Goal: Information Seeking & Learning: Learn about a topic

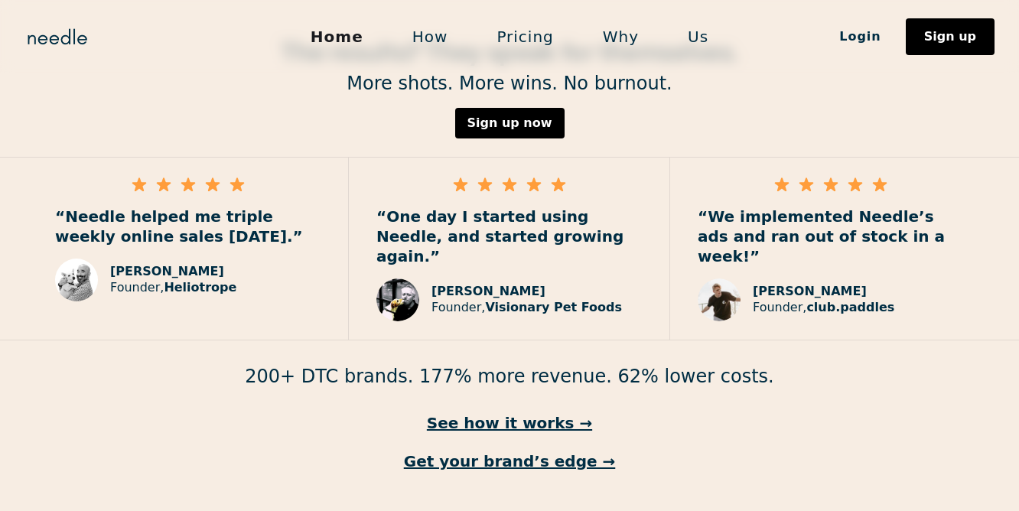
scroll to position [2293, 0]
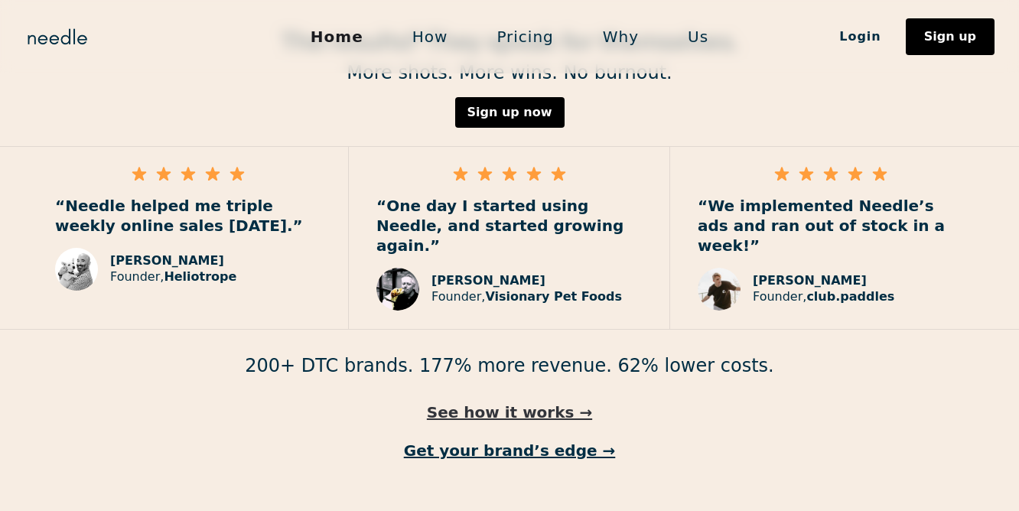
click at [462, 402] on link "See how it works →" at bounding box center [509, 412] width 1019 height 20
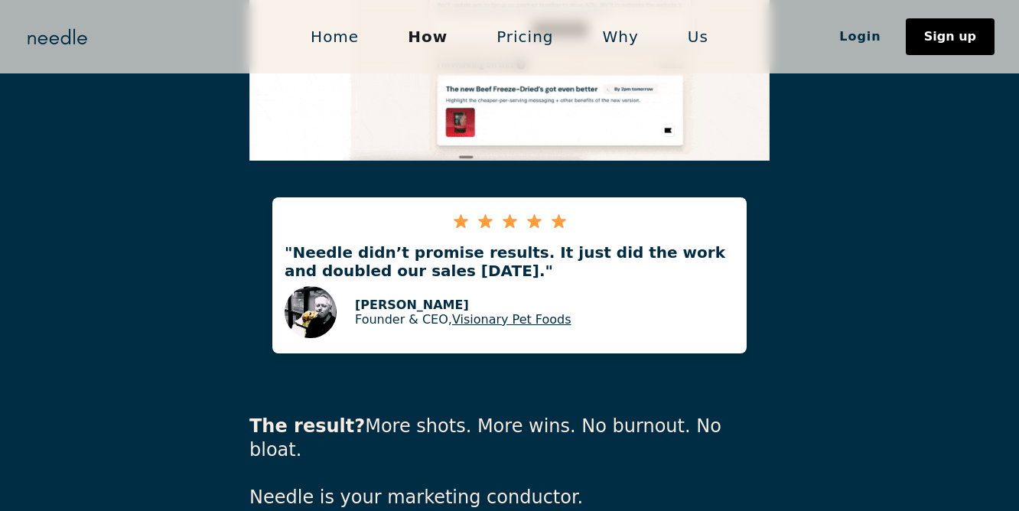
scroll to position [3414, 0]
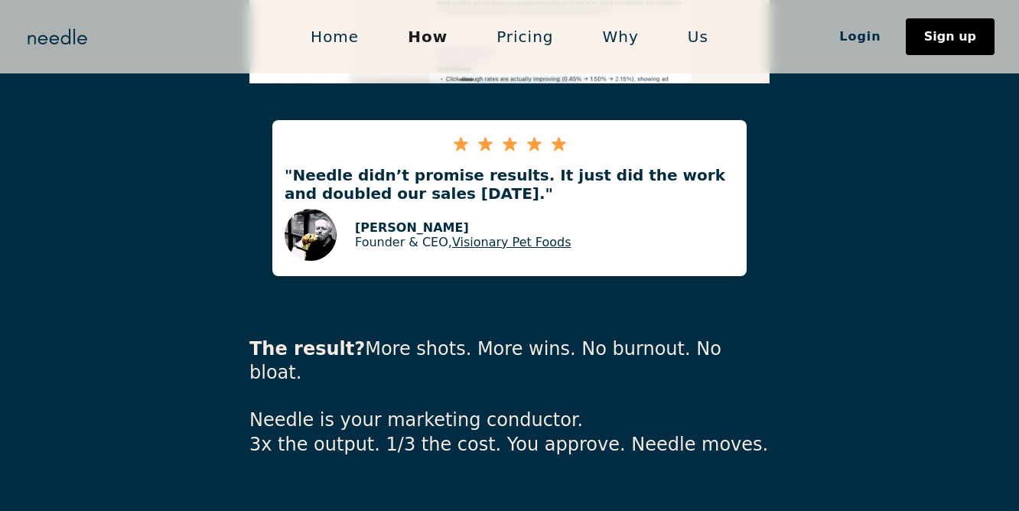
click at [522, 43] on link "Pricing" at bounding box center [525, 37] width 106 height 32
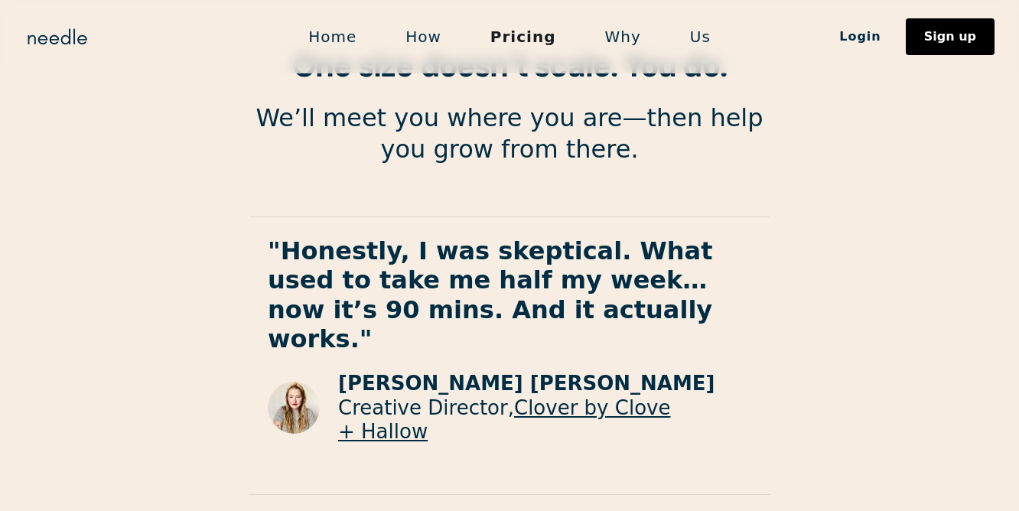
scroll to position [2775, 0]
